Goal: Check status: Verify the current state of an ongoing process or item

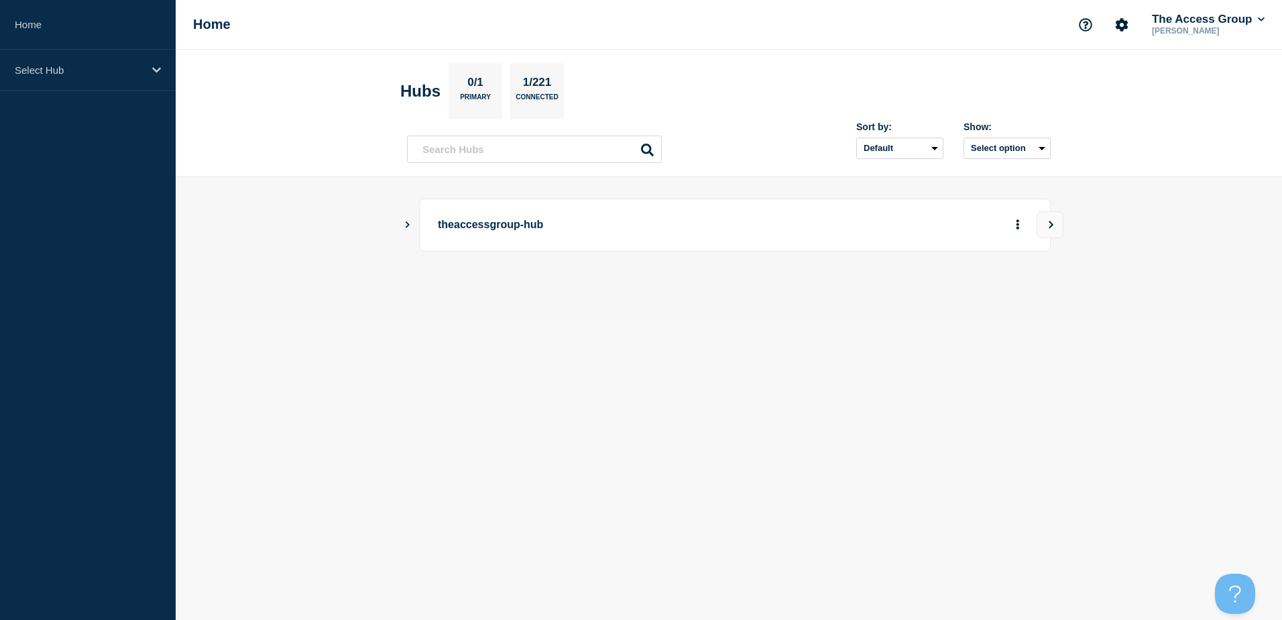
click at [408, 228] on button "Show Connected Hubs" at bounding box center [407, 225] width 7 height 10
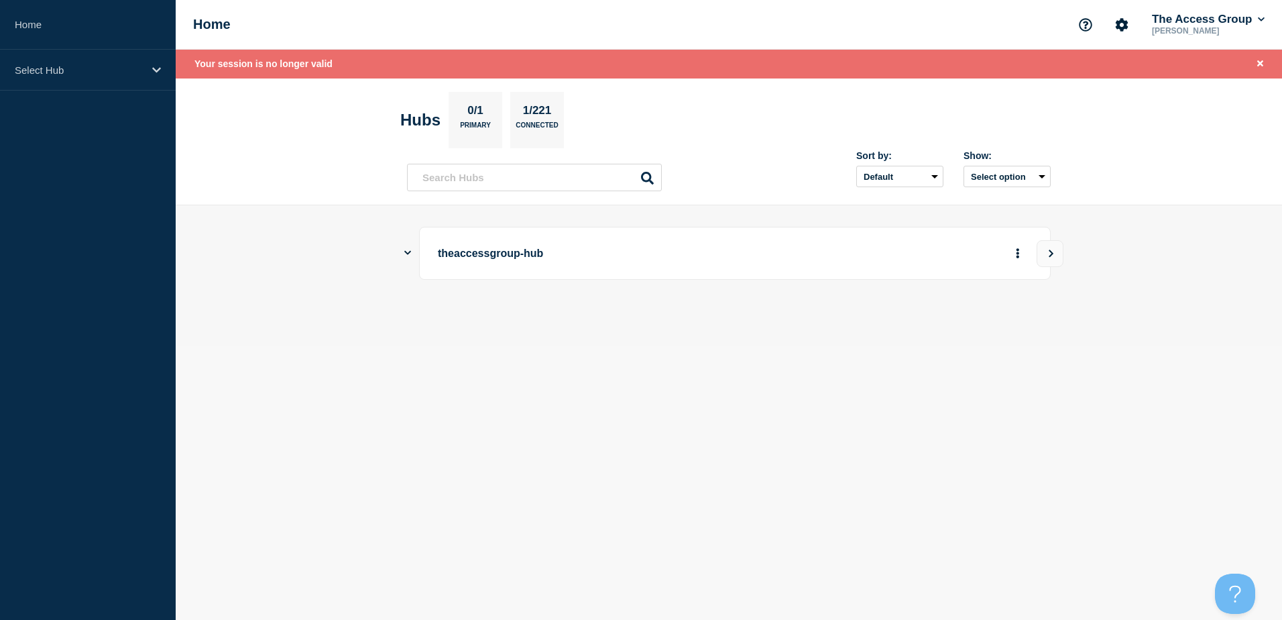
click at [486, 253] on p "theaccessgroup-hub" at bounding box center [623, 253] width 371 height 25
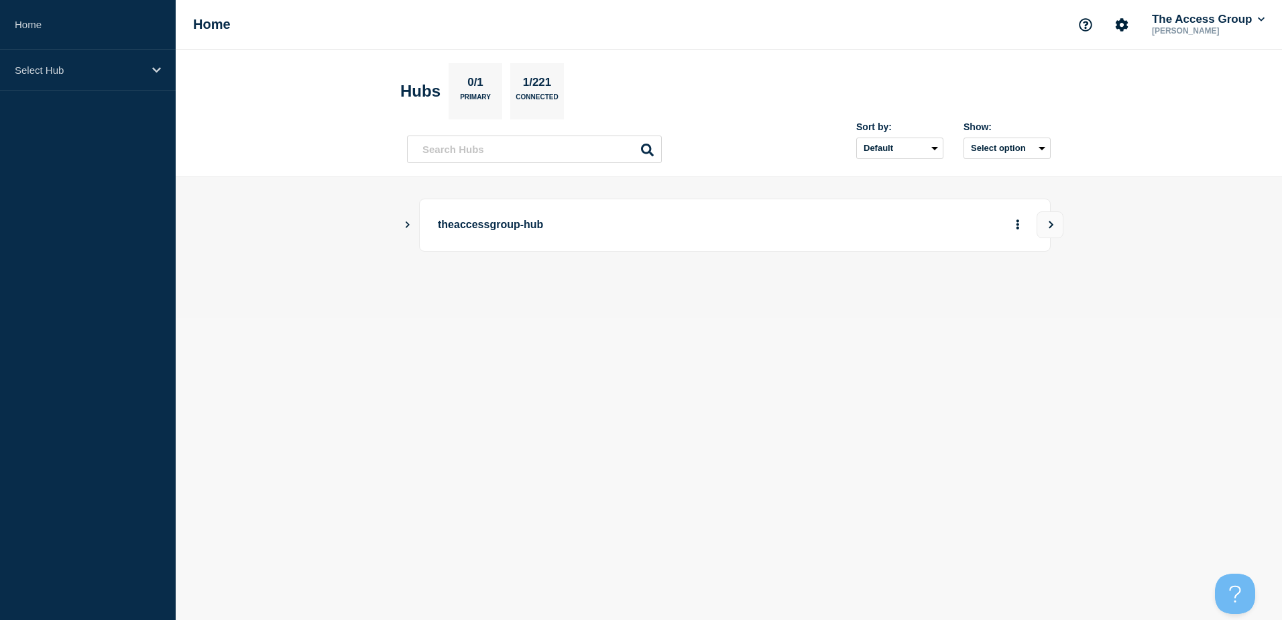
click at [412, 227] on div "theaccessgroup-hub" at bounding box center [729, 225] width 644 height 53
click at [408, 225] on icon "Show Connected Hubs" at bounding box center [408, 224] width 4 height 7
click at [959, 300] on button "See overview" at bounding box center [971, 292] width 71 height 27
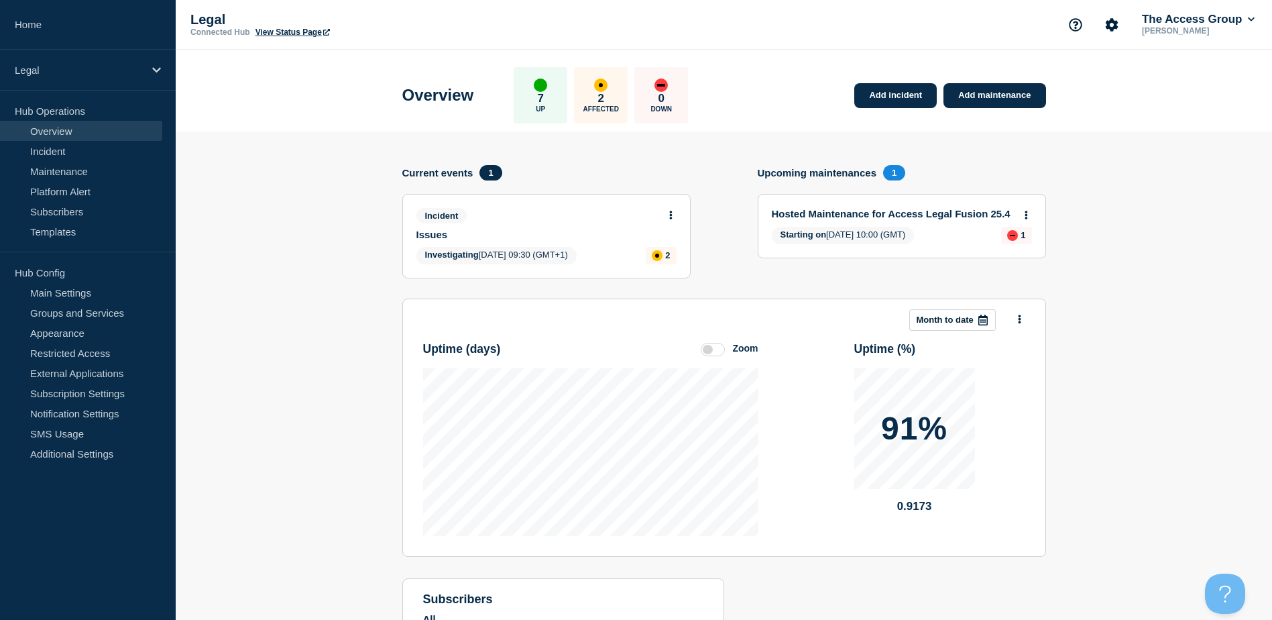
click at [659, 253] on div "affected" at bounding box center [657, 255] width 11 height 11
click at [553, 249] on span "Investigating 2025-10-14 09:30 (GMT+1)" at bounding box center [496, 255] width 160 height 17
click at [671, 215] on icon at bounding box center [670, 215] width 3 height 9
drag, startPoint x: 496, startPoint y: 166, endPoint x: 609, endPoint y: 184, distance: 114.7
click at [504, 168] on div "Current events 1" at bounding box center [455, 172] width 107 height 15
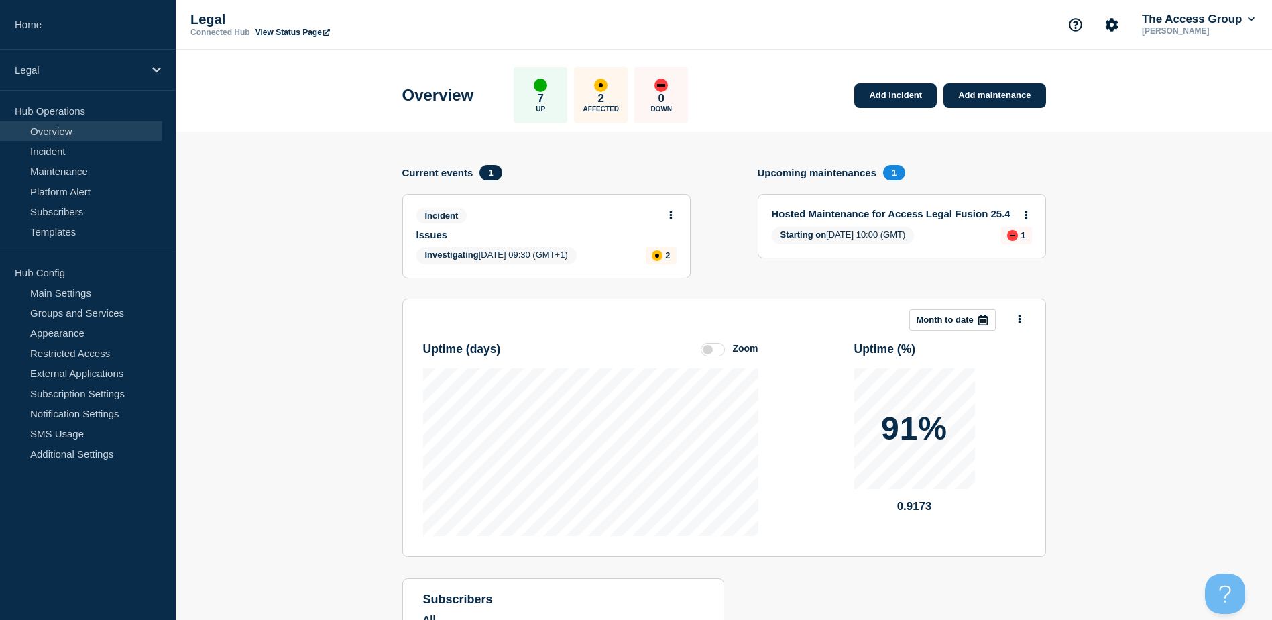
click at [669, 220] on button at bounding box center [670, 215] width 11 height 11
click at [669, 241] on div "View incident Update incident" at bounding box center [670, 256] width 103 height 66
click at [669, 245] on link "View incident" at bounding box center [665, 247] width 55 height 11
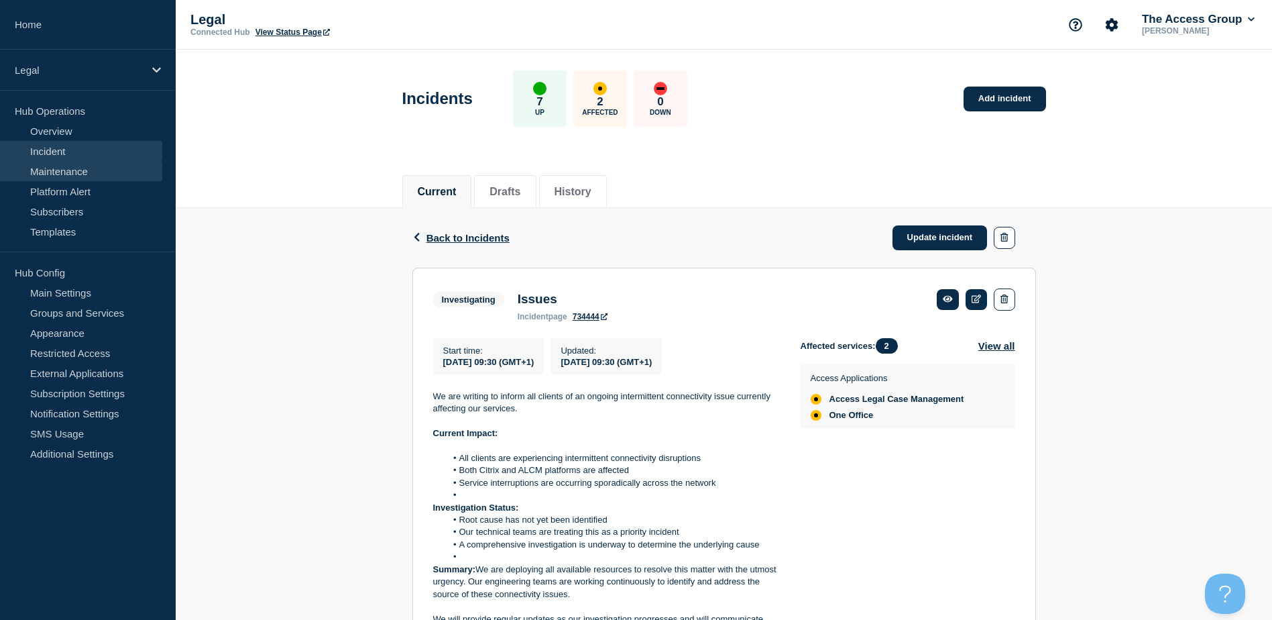
click at [82, 164] on link "Maintenance" at bounding box center [81, 171] width 162 height 20
click at [87, 151] on link "Incident" at bounding box center [81, 151] width 162 height 20
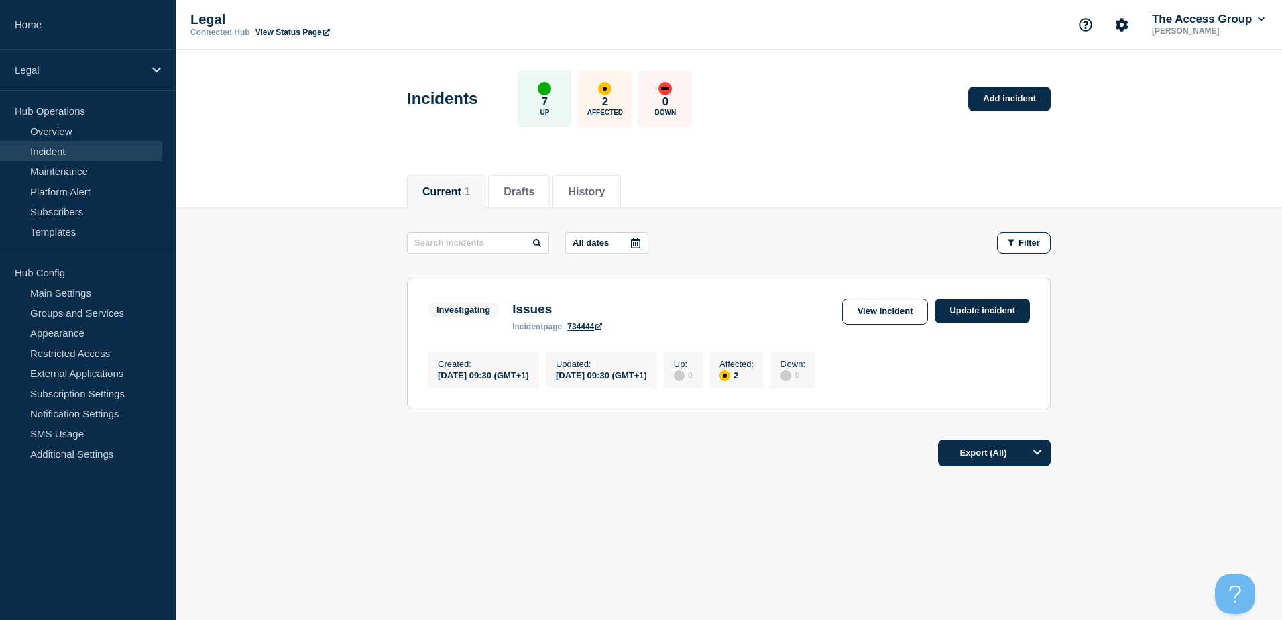
click at [302, 31] on link "View Status Page" at bounding box center [293, 31] width 74 height 9
